Goal: Find specific page/section: Find specific page/section

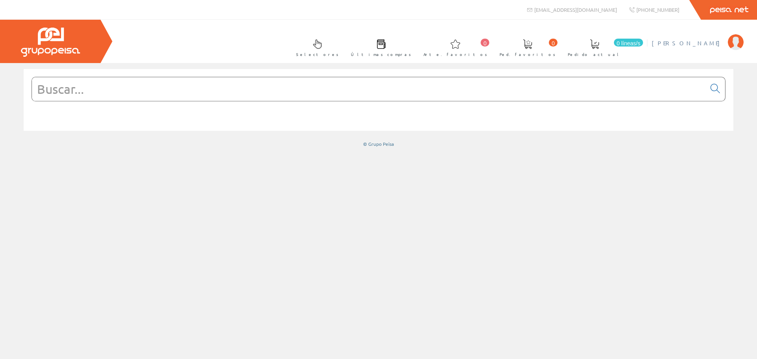
click at [712, 43] on font "[PERSON_NAME]" at bounding box center [688, 42] width 72 height 7
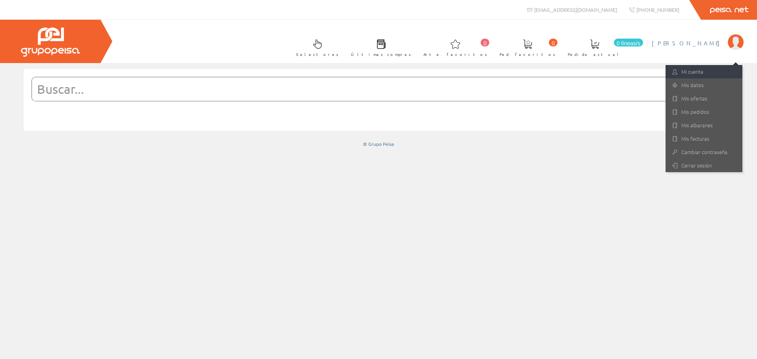
click at [692, 73] on font "Mi cuenta" at bounding box center [693, 71] width 22 height 7
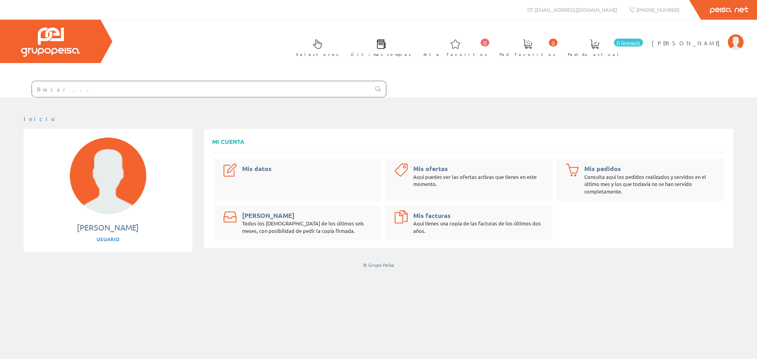
click at [176, 90] on input "text" at bounding box center [201, 89] width 339 height 16
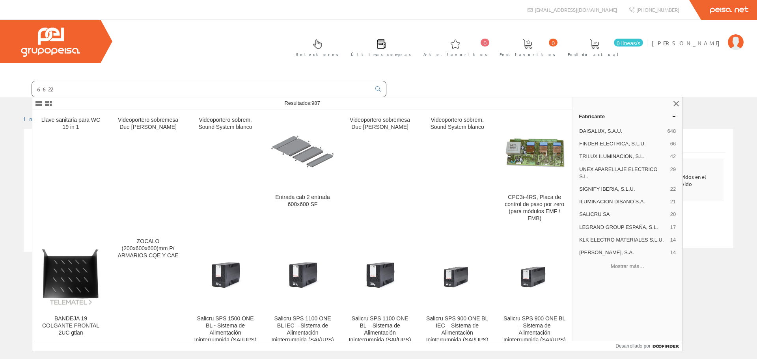
type input "66220"
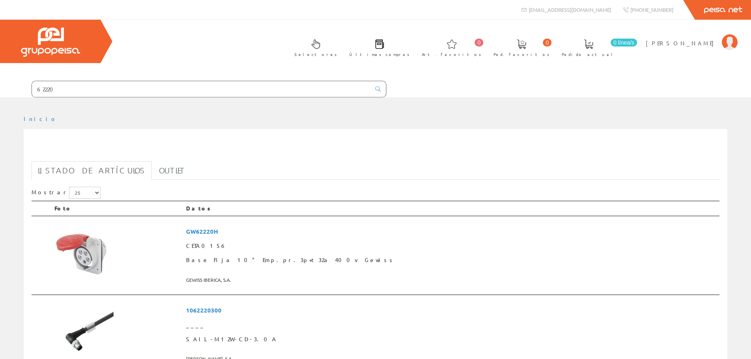
click at [44, 90] on input "62220" at bounding box center [201, 89] width 339 height 16
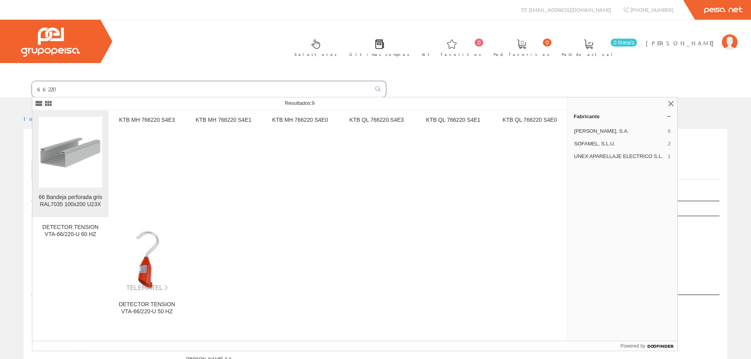
type input "66220"
click at [78, 167] on img at bounding box center [71, 152] width 64 height 64
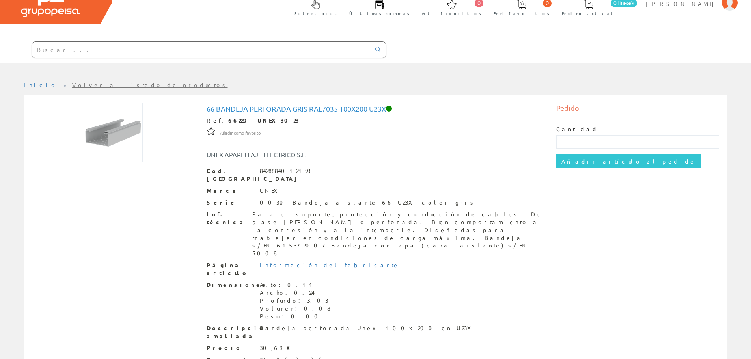
scroll to position [70, 0]
